Goal: Task Accomplishment & Management: Complete application form

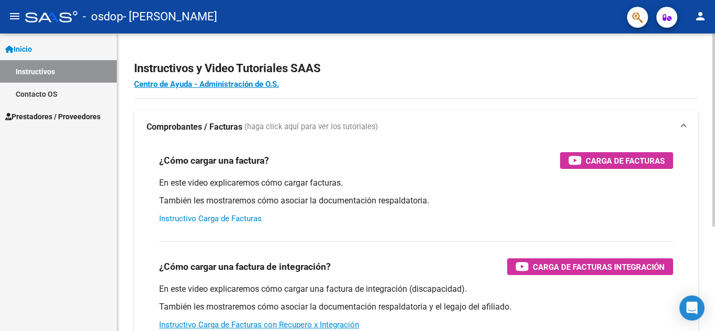
click at [219, 219] on link "Instructivo Carga de Facturas" at bounding box center [210, 218] width 103 height 9
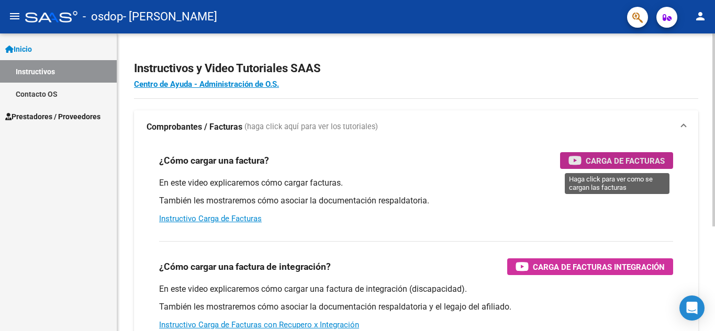
click at [599, 159] on span "Carga de Facturas" at bounding box center [625, 160] width 79 height 13
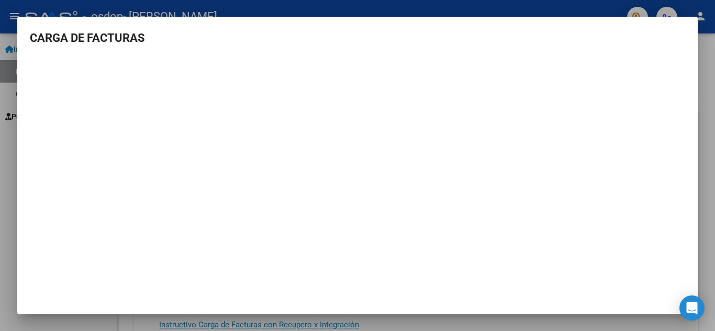
click at [407, 8] on div at bounding box center [357, 165] width 715 height 331
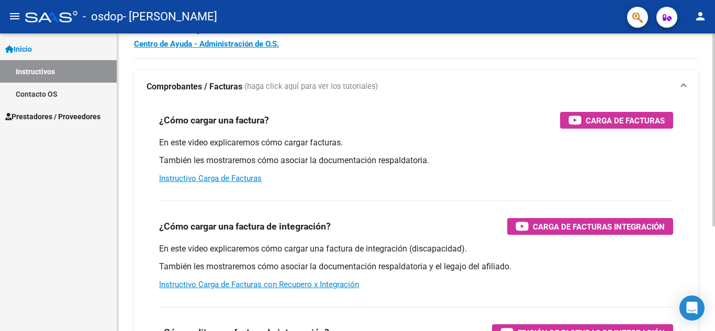
scroll to position [38, 0]
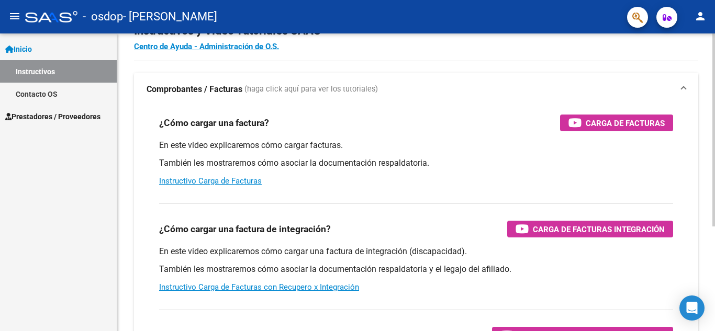
click at [708, 241] on div "Instructivos y Video Tutoriales SAAS Centro de Ayuda - Administración de O.S. C…" at bounding box center [417, 225] width 600 height 459
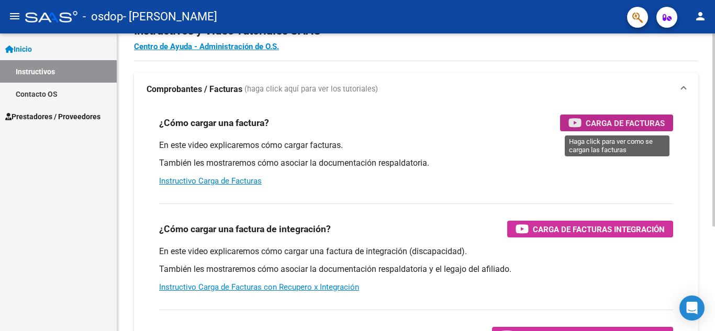
click at [617, 119] on span "Carga de Facturas" at bounding box center [625, 123] width 79 height 13
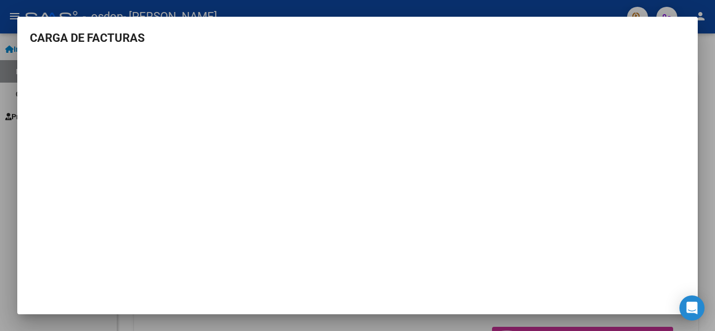
click at [330, 8] on div at bounding box center [357, 165] width 715 height 331
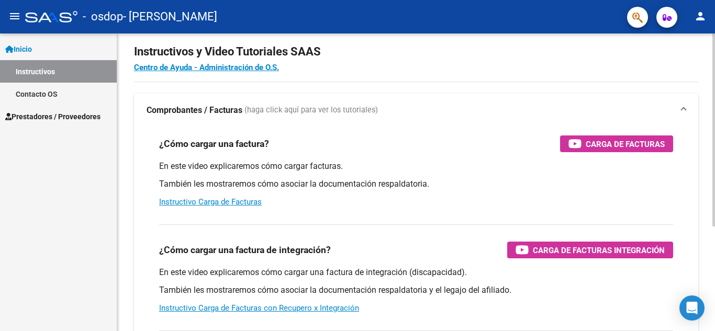
scroll to position [0, 0]
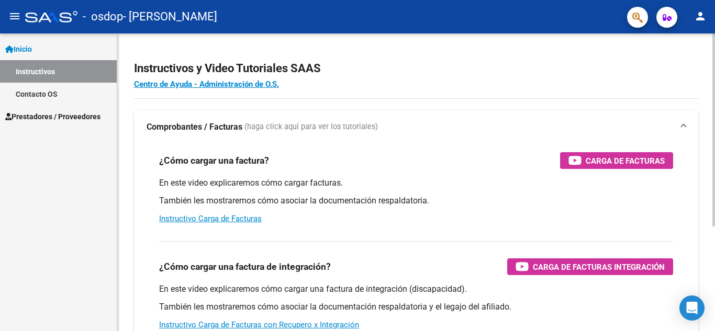
click at [713, 0] on html "menu - osdop - [PERSON_NAME] person Inicio Instructivos Contacto OS Prestadores…" at bounding box center [357, 165] width 715 height 331
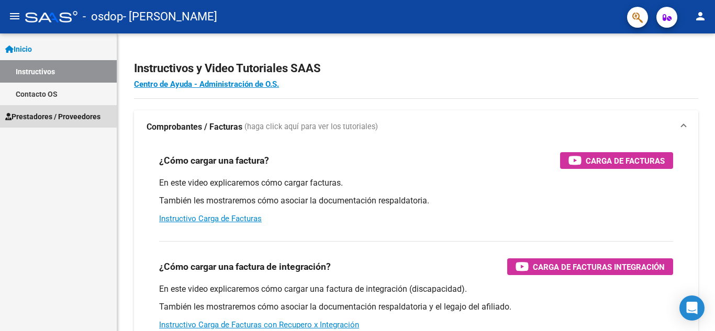
click at [58, 113] on span "Prestadores / Proveedores" at bounding box center [52, 117] width 95 height 12
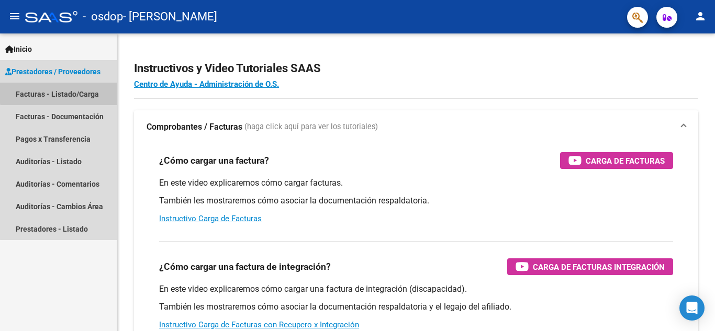
click at [87, 91] on link "Facturas - Listado/Carga" at bounding box center [58, 94] width 117 height 23
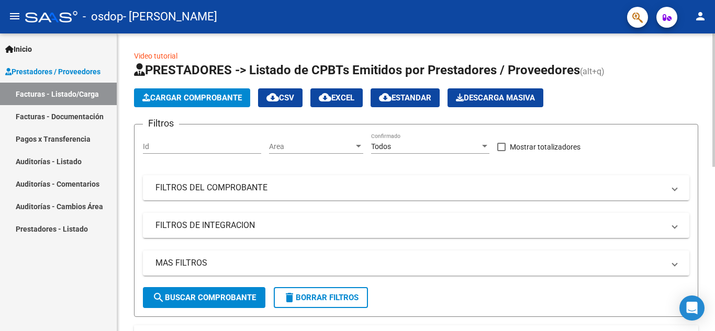
click at [175, 98] on span "Cargar Comprobante" at bounding box center [191, 97] width 99 height 9
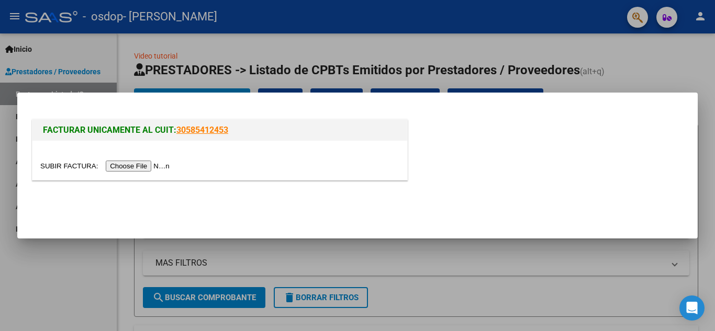
click at [144, 170] on input "file" at bounding box center [106, 166] width 132 height 11
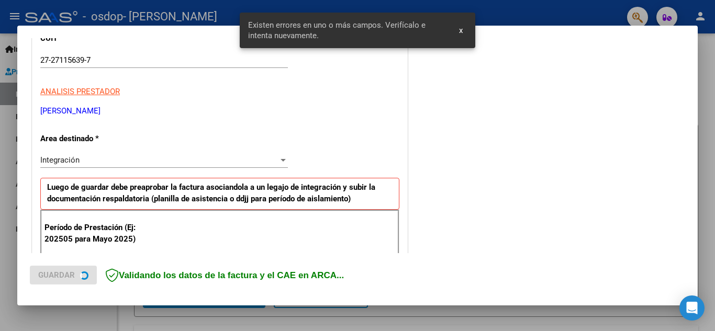
scroll to position [237, 0]
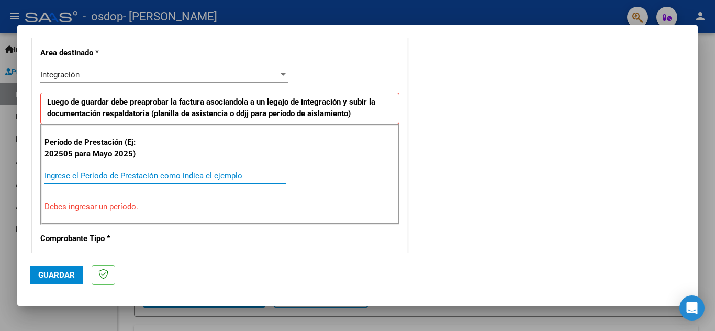
click at [65, 175] on input "Ingrese el Período de Prestación como indica el ejemplo" at bounding box center [165, 175] width 242 height 9
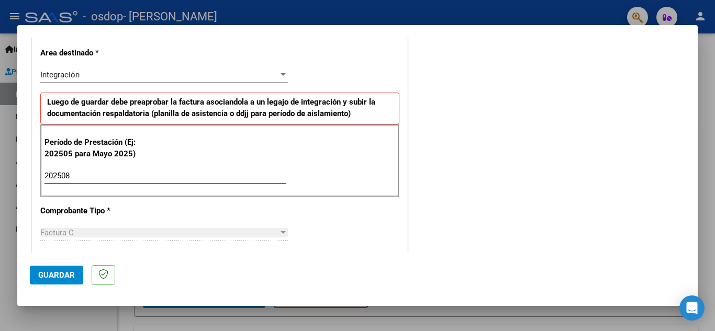
type input "202508"
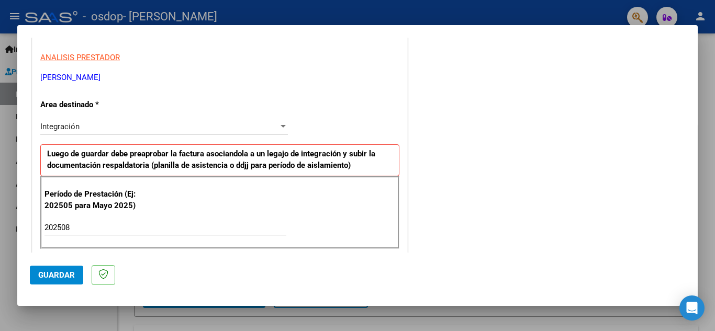
scroll to position [188, 0]
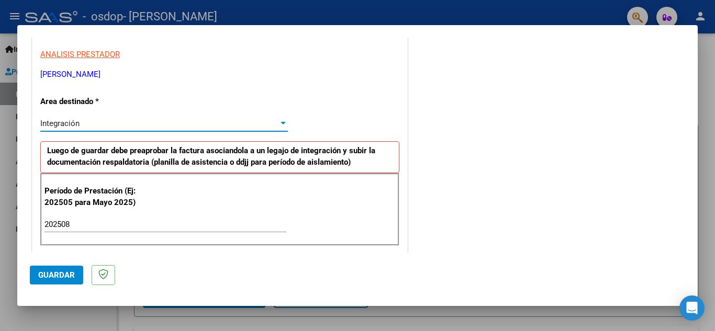
click at [91, 119] on div "Integración" at bounding box center [159, 123] width 238 height 9
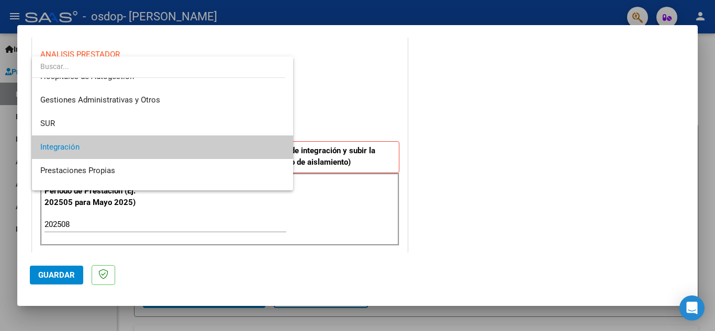
scroll to position [0, 0]
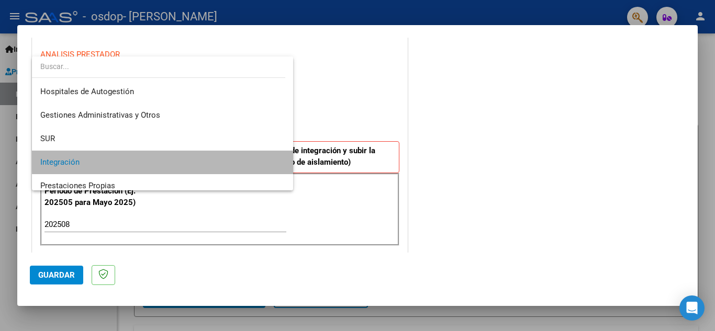
click at [186, 159] on span "Integración" at bounding box center [162, 163] width 244 height 24
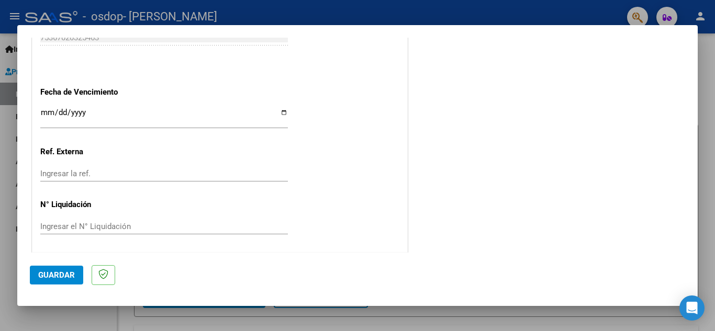
scroll to position [706, 0]
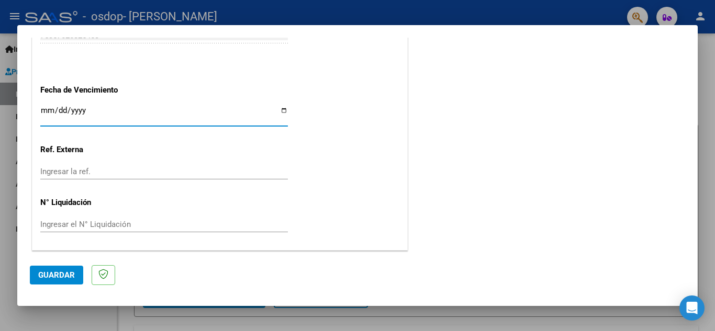
click at [282, 110] on input "Ingresar la fecha" at bounding box center [164, 114] width 248 height 17
type input "[DATE]"
click at [47, 273] on span "Guardar" at bounding box center [56, 275] width 37 height 9
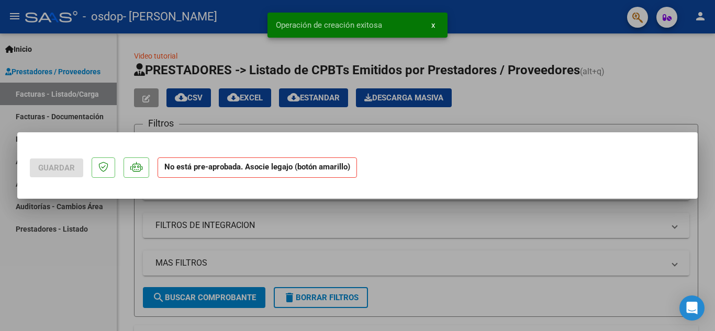
scroll to position [0, 0]
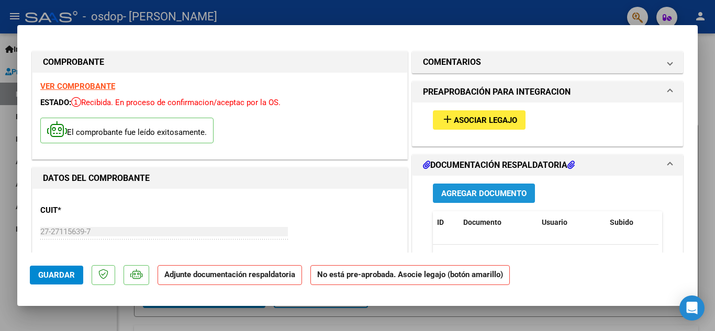
click at [484, 197] on span "Agregar Documento" at bounding box center [483, 193] width 85 height 9
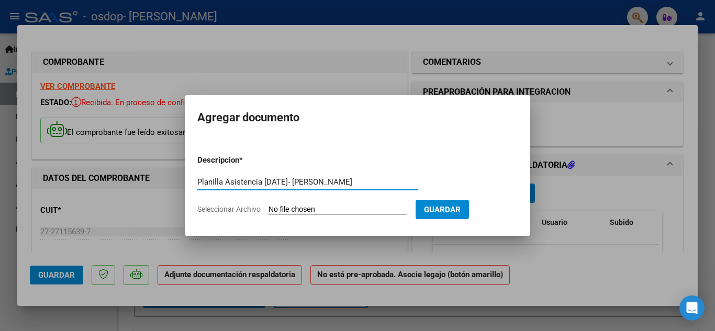
type input "Planilla Asistencia [DATE]- [PERSON_NAME]"
click at [287, 207] on input "Seleccionar Archivo" at bounding box center [338, 210] width 139 height 10
type input "C:\fakepath\Planilla Asistencia [DATE]- [PERSON_NAME].pdf"
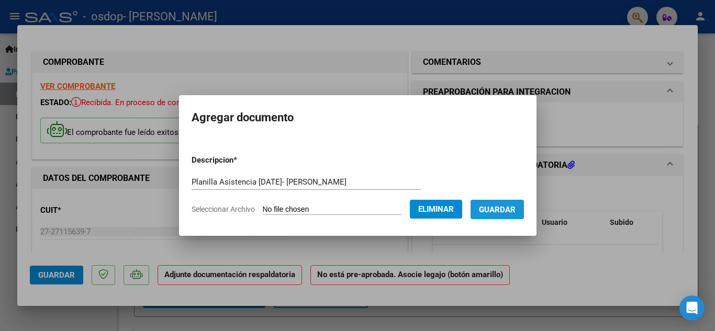
click at [513, 211] on span "Guardar" at bounding box center [497, 209] width 37 height 9
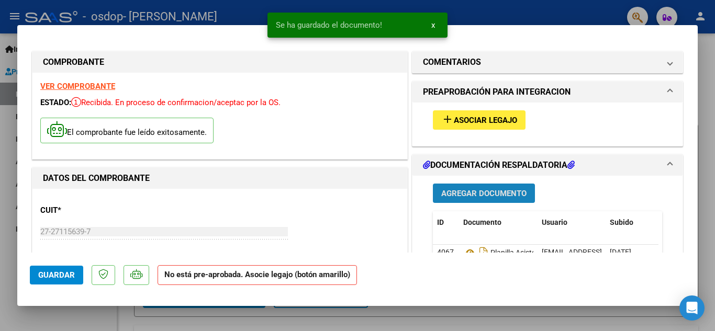
click at [484, 196] on span "Agregar Documento" at bounding box center [483, 193] width 85 height 9
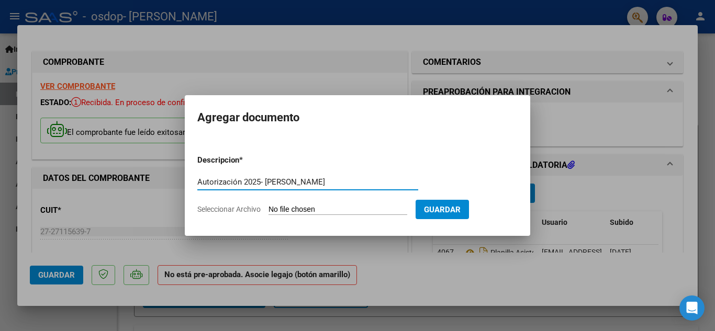
type input "Autorización 2025- [PERSON_NAME]"
click at [258, 210] on span "Seleccionar Archivo" at bounding box center [228, 209] width 63 height 8
click at [269, 210] on input "Seleccionar Archivo" at bounding box center [338, 210] width 139 height 10
type input "C:\fakepath\AUTORIZACIONES 2025 VENTURI [PERSON_NAME] 2639855481.pdf"
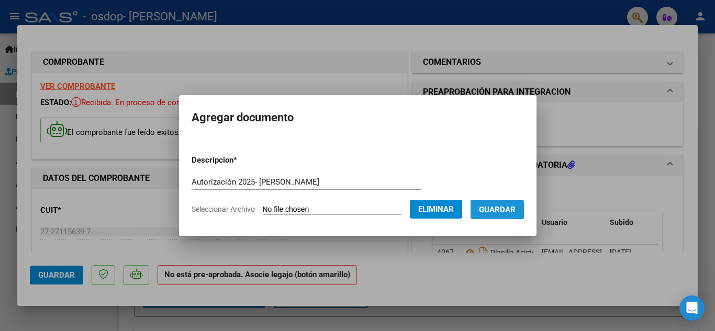
click at [505, 213] on span "Guardar" at bounding box center [497, 209] width 37 height 9
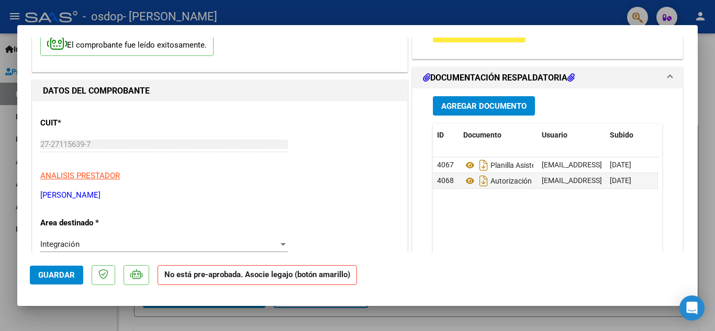
scroll to position [11, 0]
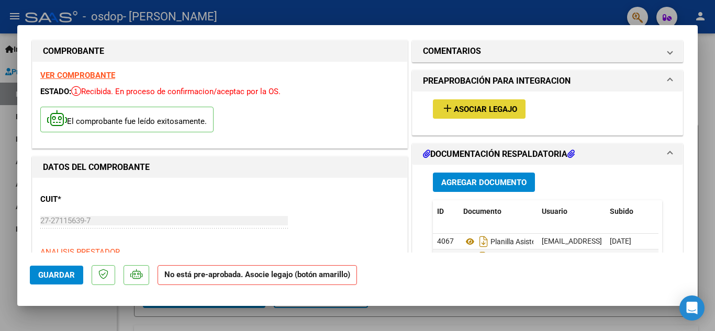
click at [442, 106] on mat-icon "add" at bounding box center [447, 108] width 13 height 13
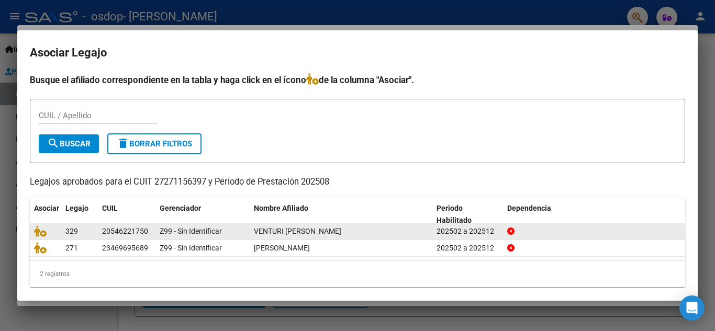
click at [322, 230] on span "VENTURI [PERSON_NAME]" at bounding box center [297, 231] width 87 height 8
click at [40, 234] on icon at bounding box center [40, 232] width 13 height 12
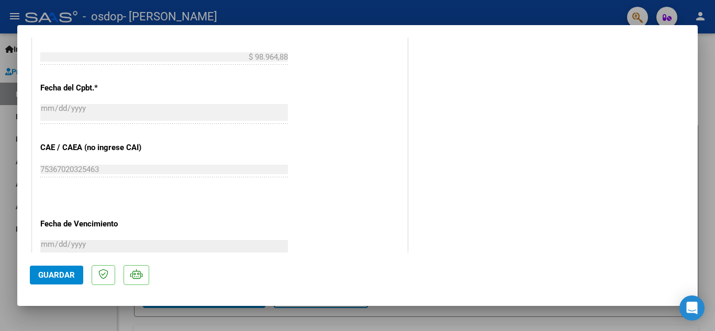
scroll to position [675, 0]
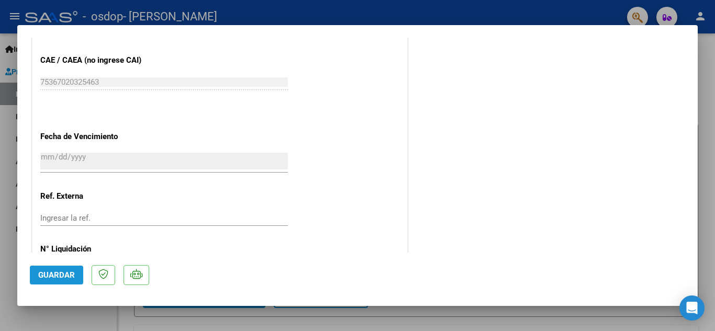
click at [64, 272] on span "Guardar" at bounding box center [56, 275] width 37 height 9
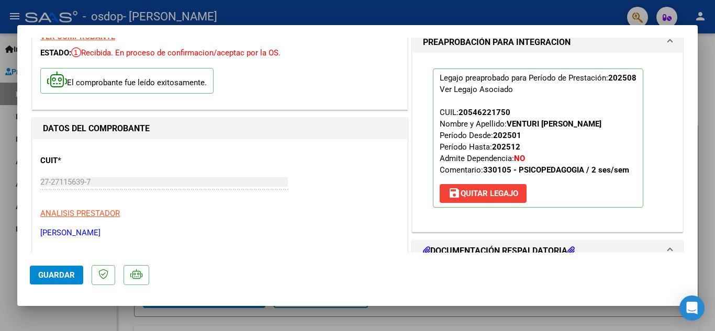
scroll to position [0, 0]
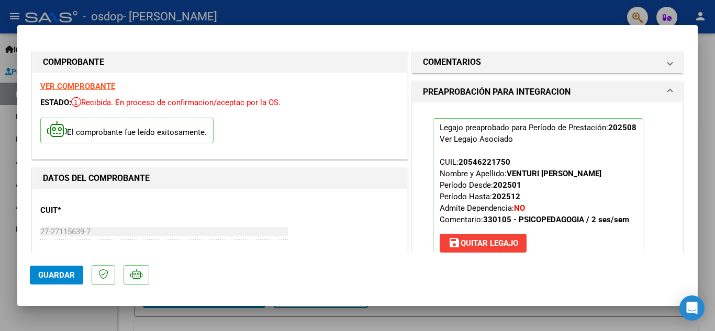
click at [374, 16] on div at bounding box center [357, 165] width 715 height 331
type input "$ 0,00"
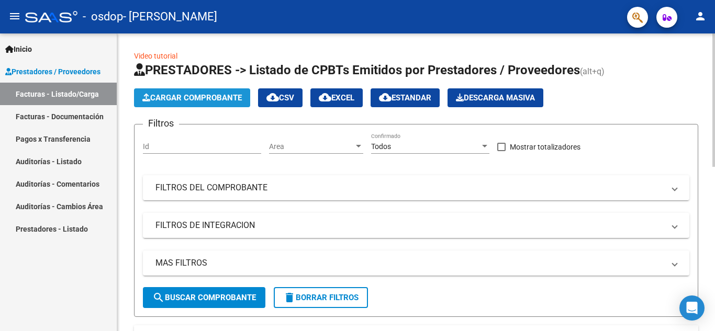
click at [218, 95] on span "Cargar Comprobante" at bounding box center [191, 97] width 99 height 9
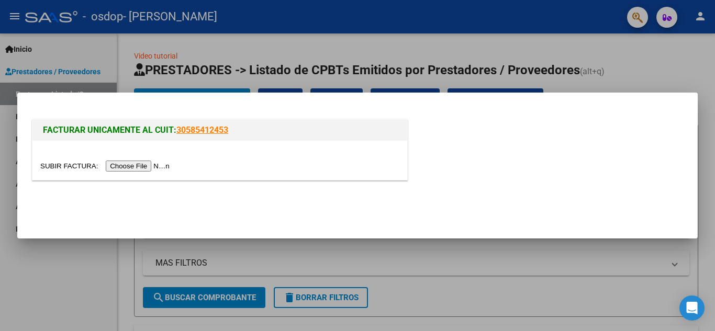
click at [157, 166] on input "file" at bounding box center [106, 166] width 132 height 11
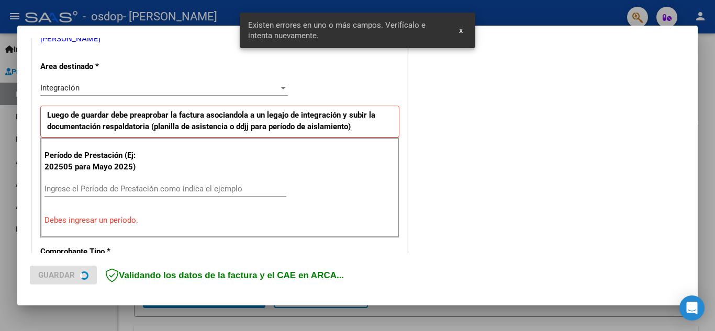
scroll to position [237, 0]
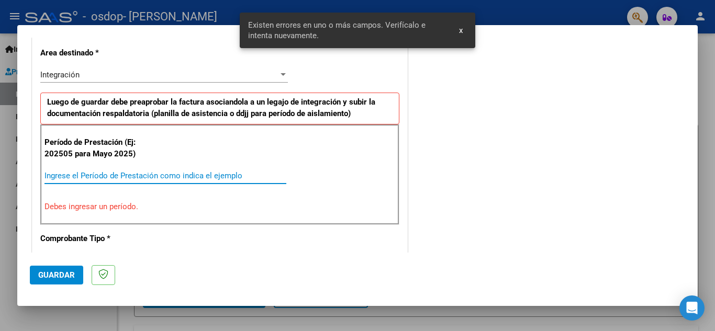
click at [64, 174] on input "Ingrese el Período de Prestación como indica el ejemplo" at bounding box center [165, 175] width 242 height 9
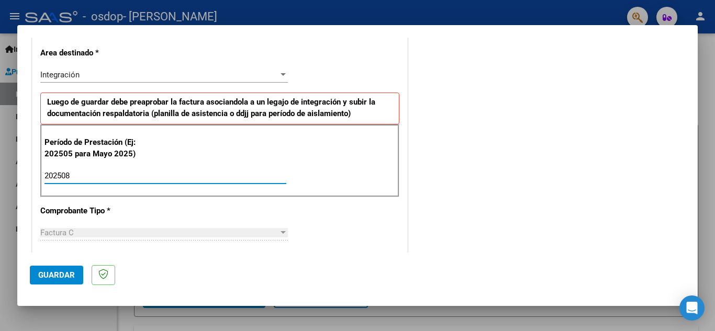
type input "202508"
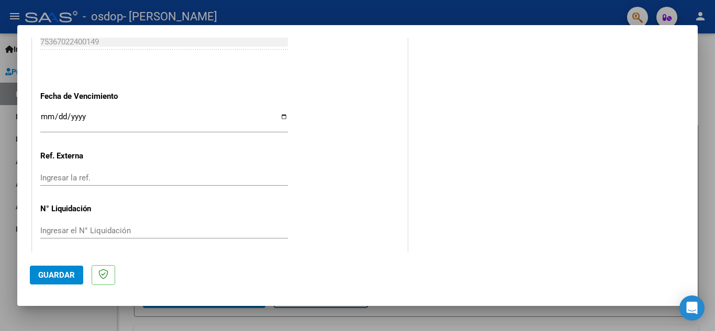
scroll to position [706, 0]
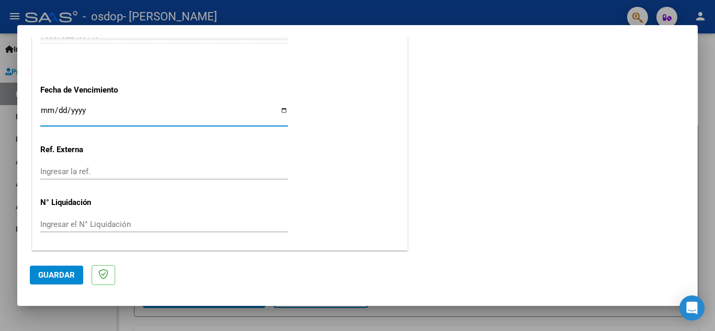
click at [280, 107] on input "Ingresar la fecha" at bounding box center [164, 114] width 248 height 17
type input "[DATE]"
click at [64, 271] on span "Guardar" at bounding box center [56, 275] width 37 height 9
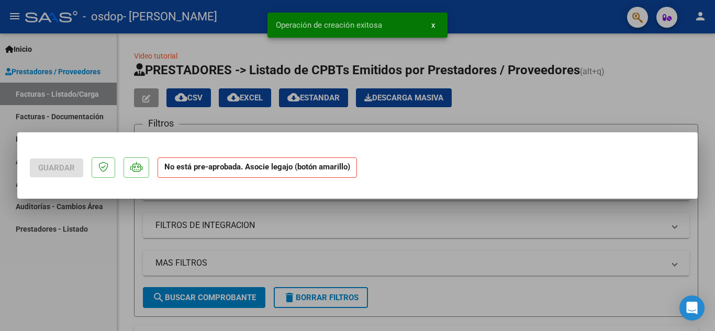
scroll to position [0, 0]
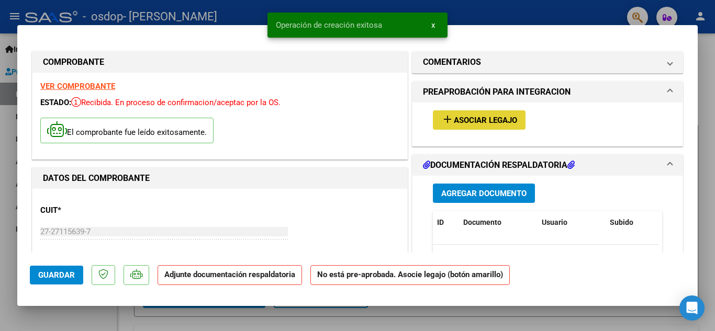
click at [474, 118] on span "Asociar Legajo" at bounding box center [485, 120] width 63 height 9
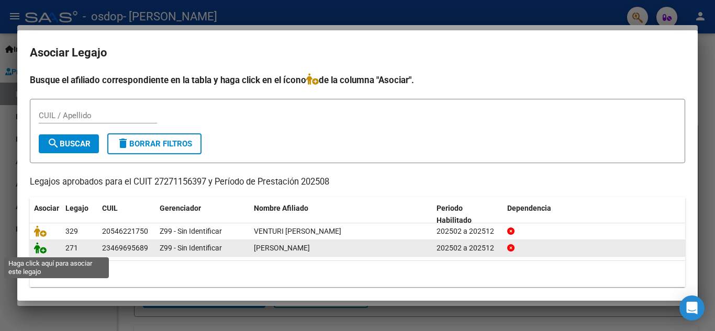
click at [43, 252] on icon at bounding box center [40, 248] width 13 height 12
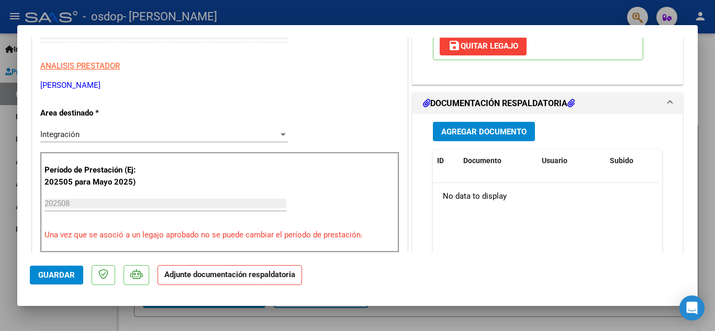
scroll to position [200, 0]
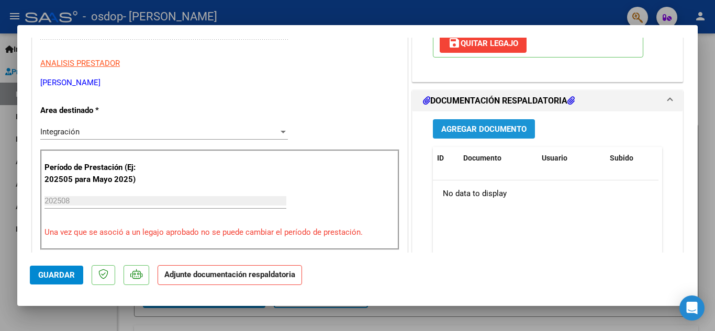
click at [466, 129] on span "Agregar Documento" at bounding box center [483, 129] width 85 height 9
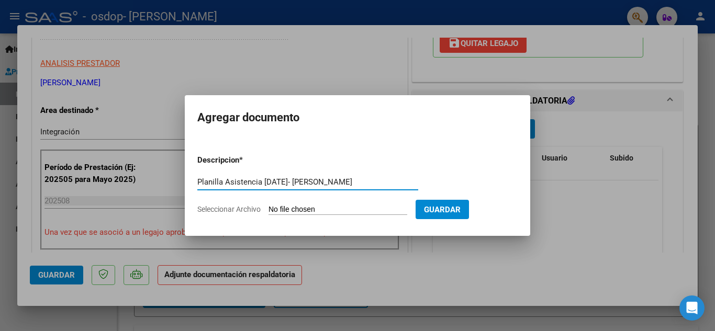
type input "Planilla Asistencia [DATE]- [PERSON_NAME]"
click at [240, 209] on span "Seleccionar Archivo" at bounding box center [228, 209] width 63 height 8
click at [269, 209] on input "Seleccionar Archivo" at bounding box center [338, 210] width 139 height 10
type input "C:\fakepath\Planilla Asistencia [DATE]- [PERSON_NAME]- Psicopedagogía.pdf"
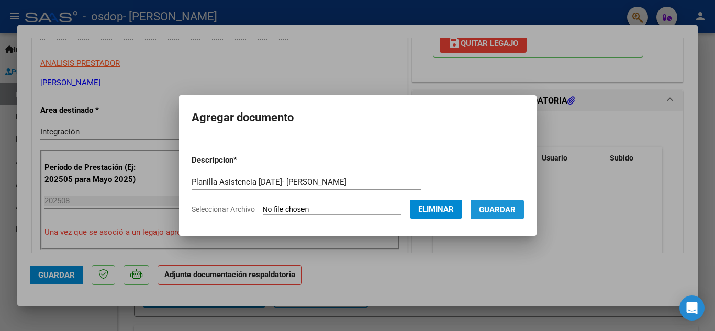
click at [515, 210] on span "Guardar" at bounding box center [497, 209] width 37 height 9
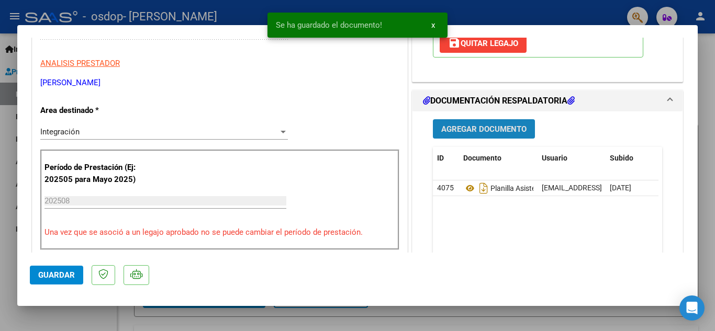
click at [466, 130] on span "Agregar Documento" at bounding box center [483, 129] width 85 height 9
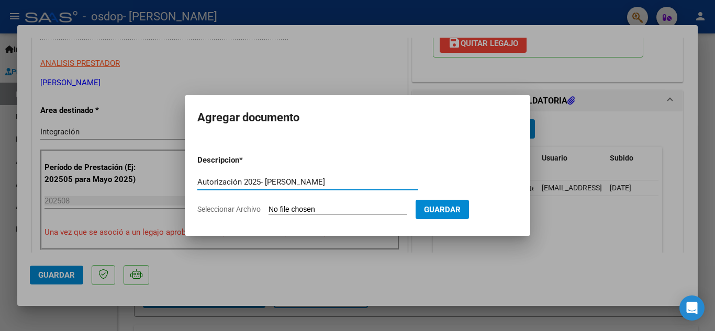
type input "Autorización 2025- [PERSON_NAME]"
click at [215, 209] on span "Seleccionar Archivo" at bounding box center [228, 209] width 63 height 8
click at [269, 209] on input "Seleccionar Archivo" at bounding box center [338, 210] width 139 height 10
type input "C:\fakepath\Autorización 2025- [PERSON_NAME].pdf"
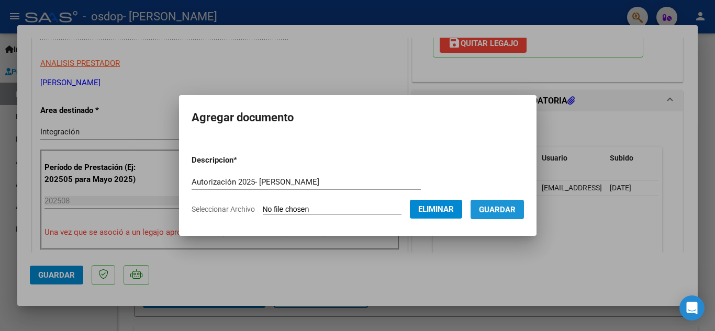
click at [510, 210] on span "Guardar" at bounding box center [497, 209] width 37 height 9
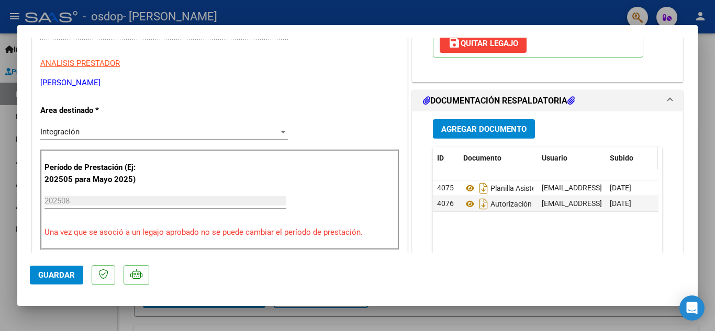
click at [653, 159] on span at bounding box center [655, 158] width 5 height 23
click at [48, 272] on span "Guardar" at bounding box center [56, 275] width 37 height 9
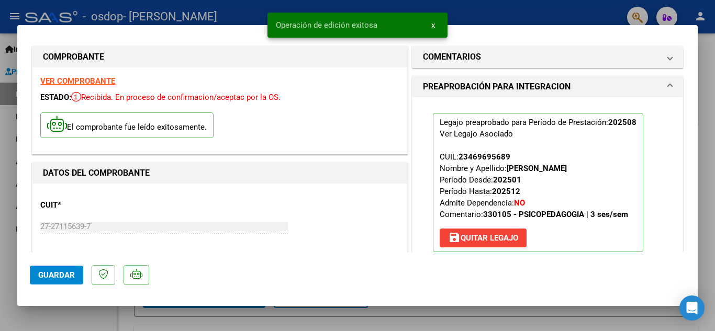
scroll to position [0, 0]
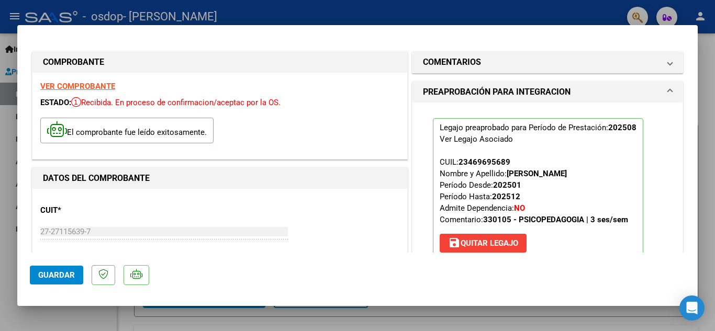
click at [483, 14] on div at bounding box center [357, 165] width 715 height 331
type input "$ 0,00"
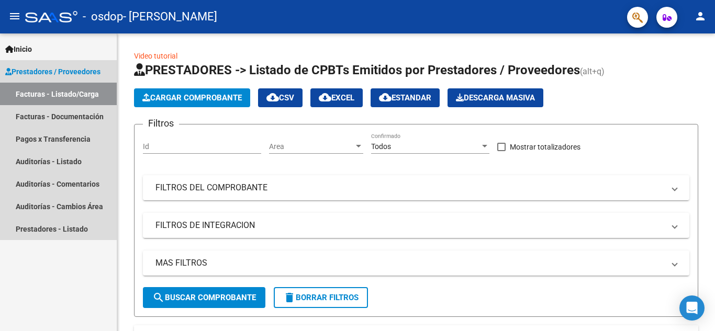
click at [78, 91] on link "Facturas - Listado/Carga" at bounding box center [58, 94] width 117 height 23
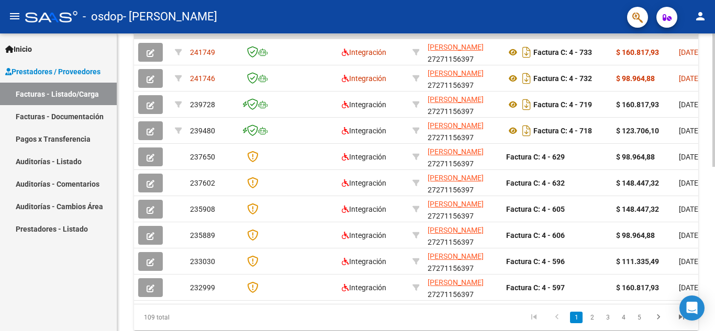
scroll to position [323, 0]
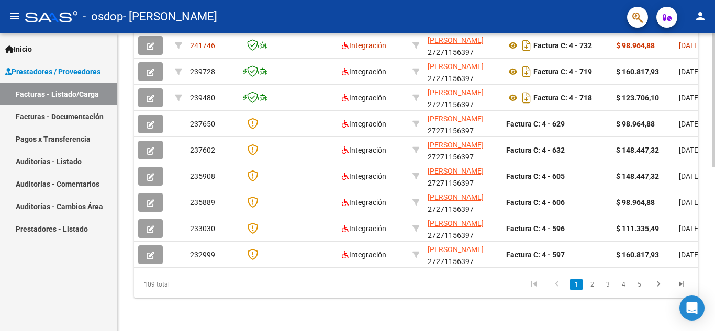
click at [714, 302] on div at bounding box center [713, 264] width 3 height 133
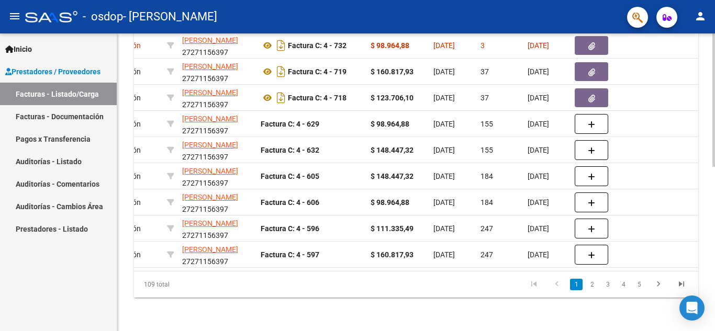
scroll to position [0, 0]
